Goal: Transaction & Acquisition: Purchase product/service

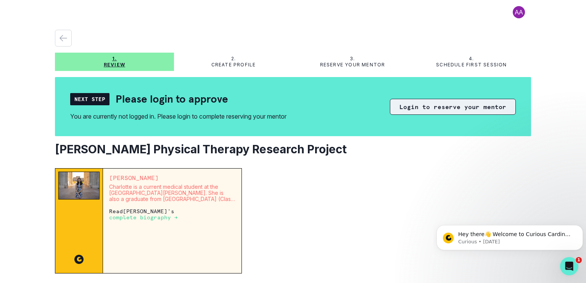
click at [432, 107] on button "Login to reserve your mentor" at bounding box center [453, 107] width 126 height 16
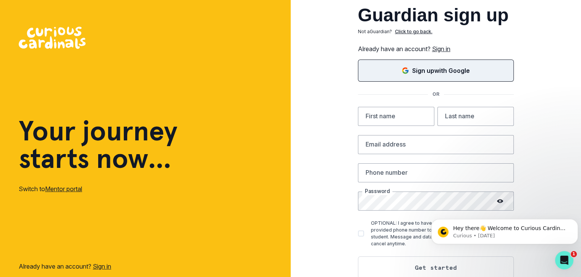
click at [441, 74] on p "Sign up with Google" at bounding box center [441, 70] width 58 height 9
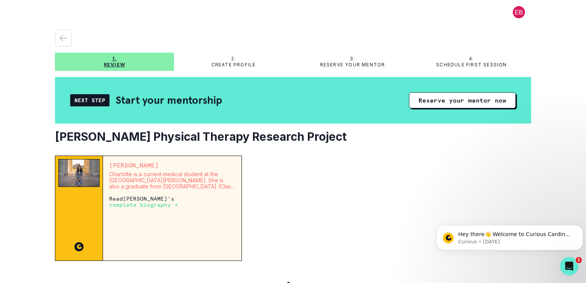
click at [373, 156] on div at bounding box center [389, 208] width 283 height 105
click at [451, 99] on button "Reserve your mentor now" at bounding box center [462, 100] width 107 height 16
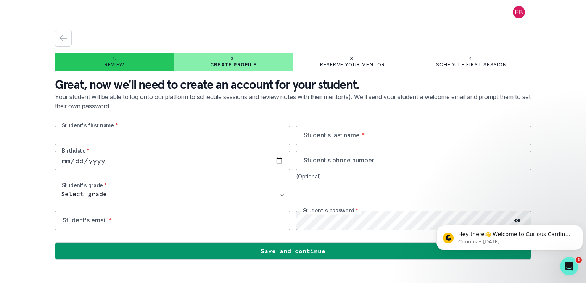
click at [71, 135] on input "text" at bounding box center [172, 135] width 235 height 19
type input "Chesney"
type input "Brown"
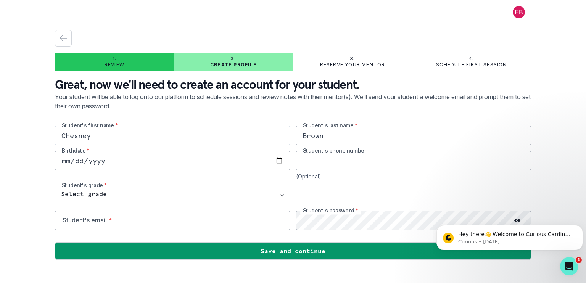
type input "2242019675"
type input "[EMAIL_ADDRESS][DOMAIN_NAME]"
click at [105, 170] on div "Birthdate *" at bounding box center [172, 165] width 235 height 29
click at [67, 158] on input "date" at bounding box center [172, 160] width 235 height 19
type input "[DATE]"
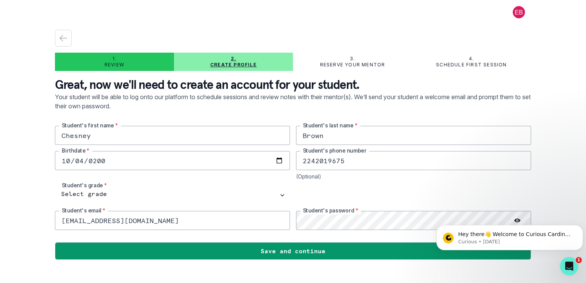
click at [322, 162] on input "2242019675" at bounding box center [413, 160] width 235 height 19
type input "224219675"
drag, startPoint x: 349, startPoint y: 161, endPoint x: 266, endPoint y: 163, distance: 83.3
click at [266, 163] on div "[PERSON_NAME] Student's first name * [PERSON_NAME] Student's last name * [DEMOG…" at bounding box center [293, 178] width 476 height 104
type input "8477578945"
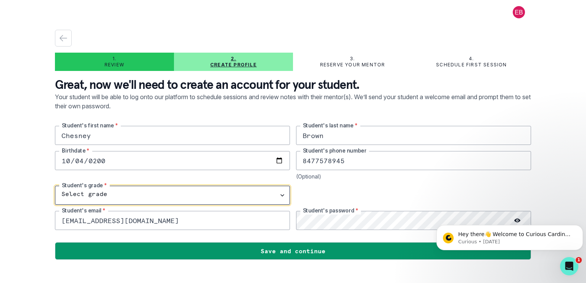
click at [234, 192] on select "Select grade 1st Grade 2nd Grade 3rd Grade 4th Grade 5th Grade 6th Grade 7th Gr…" at bounding box center [172, 195] width 235 height 19
select select "12th Grade"
click at [55, 186] on select "Select grade 1st Grade 2nd Grade 3rd Grade 4th Grade 5th Grade 6th Grade 7th Gr…" at bounding box center [172, 195] width 235 height 19
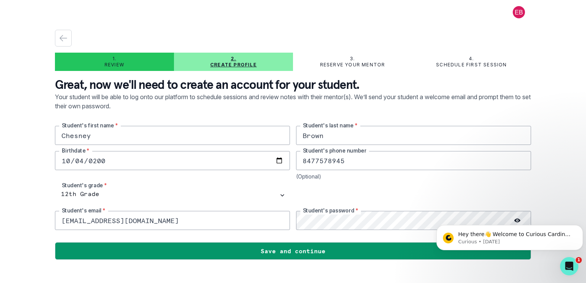
click at [153, 224] on input "[EMAIL_ADDRESS][DOMAIN_NAME]" at bounding box center [172, 220] width 235 height 19
drag, startPoint x: 157, startPoint y: 223, endPoint x: 27, endPoint y: 228, distance: 129.9
click at [27, 228] on div "1. Review 2. Create profile 3. Reserve your mentor 4. Schedule first session Gr…" at bounding box center [293, 141] width 586 height 283
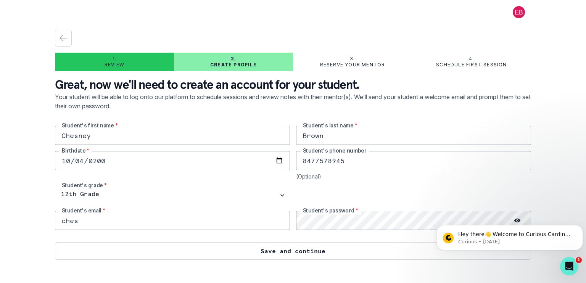
type input "[EMAIL_ADDRESS][DOMAIN_NAME]"
click at [289, 249] on button "Save and continue" at bounding box center [293, 251] width 476 height 18
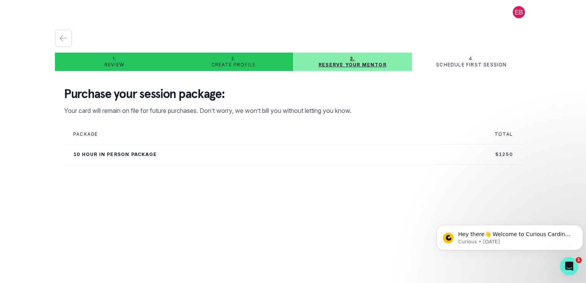
scroll to position [64, 0]
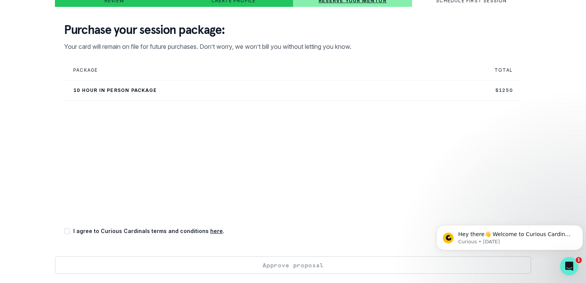
click at [129, 88] on td "10 hour in person package" at bounding box center [232, 91] width 337 height 20
click at [166, 88] on td "10 hour in person package" at bounding box center [232, 91] width 337 height 20
